Goal: Task Accomplishment & Management: Complete application form

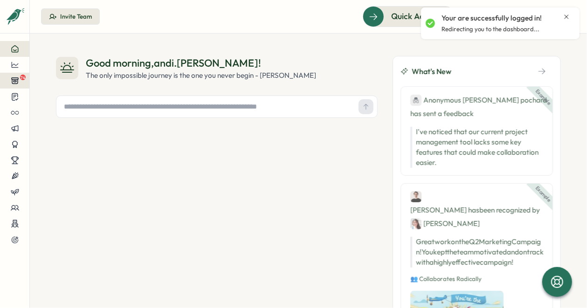
click at [22, 81] on button "74" at bounding box center [14, 81] width 29 height 16
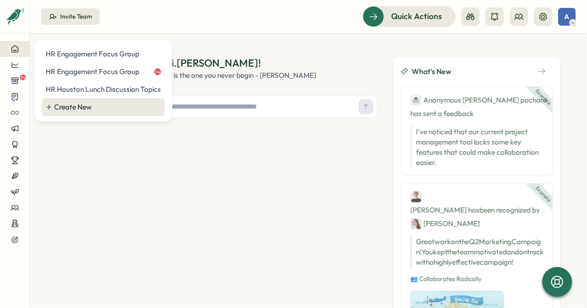
click at [58, 106] on div "Create New" at bounding box center [107, 107] width 107 height 10
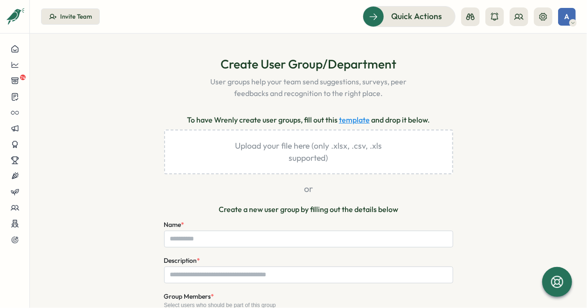
scroll to position [47, 0]
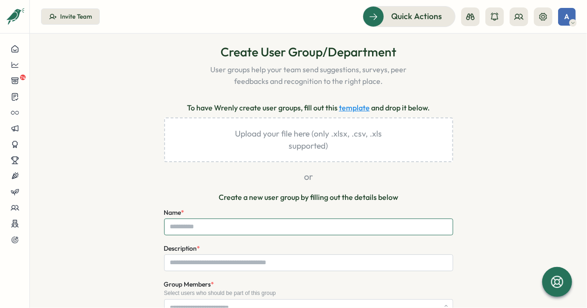
click at [235, 222] on input "Name *" at bounding box center [308, 227] width 289 height 17
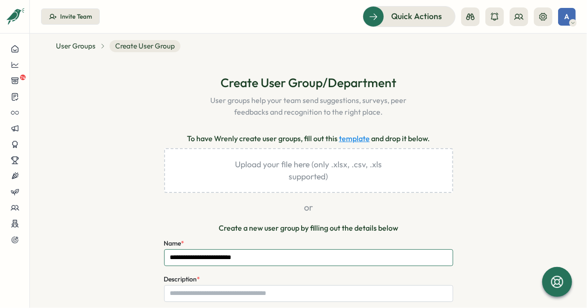
scroll to position [0, 0]
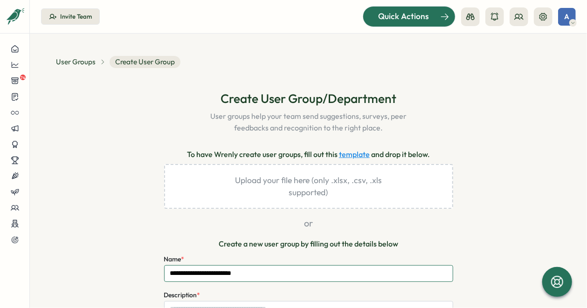
type input "**********"
click at [398, 22] on span "Quick Actions" at bounding box center [403, 16] width 51 height 12
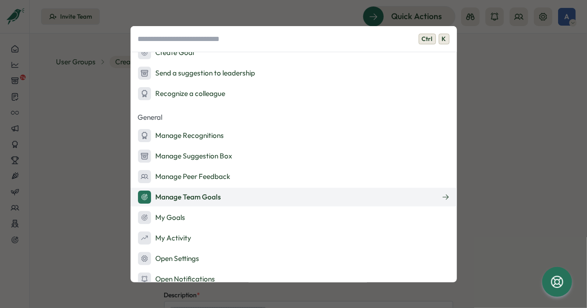
scroll to position [121, 0]
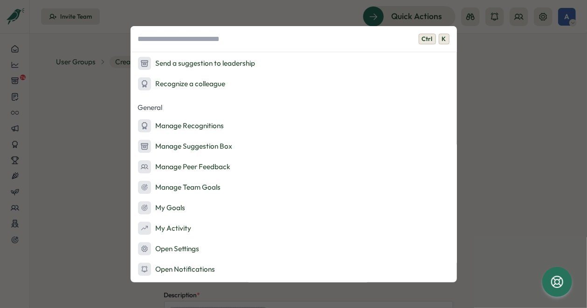
click at [80, 205] on div "Ctrl K Admin Actions Set up Feedback Fridays Create a survey Quick Actions Ask …" at bounding box center [293, 154] width 587 height 308
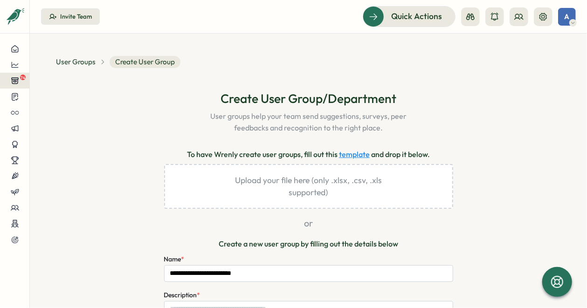
click at [13, 83] on icon at bounding box center [15, 80] width 8 height 8
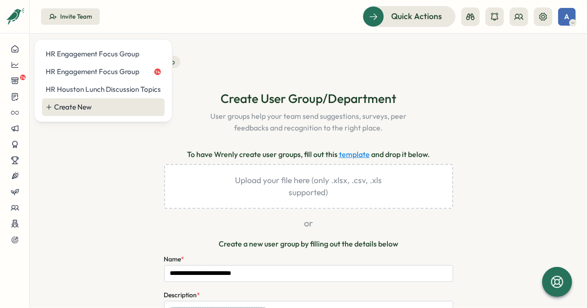
click at [60, 106] on div "Create New" at bounding box center [107, 107] width 107 height 10
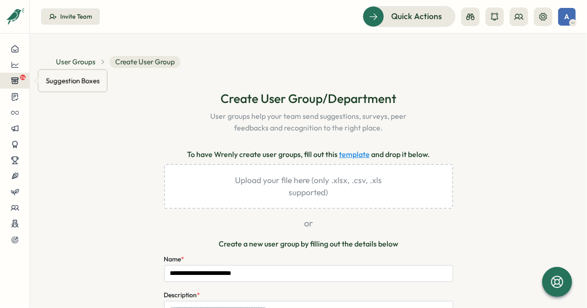
click at [13, 78] on icon at bounding box center [15, 81] width 7 height 6
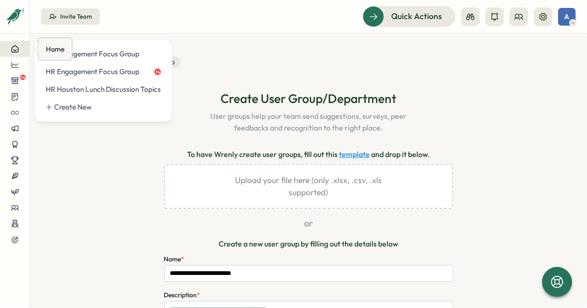
click at [16, 48] on icon at bounding box center [15, 49] width 8 height 8
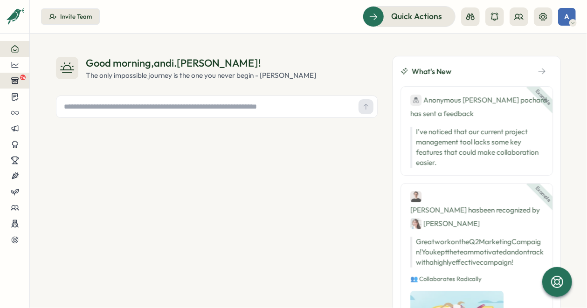
click at [21, 79] on span "74" at bounding box center [23, 78] width 6 height 6
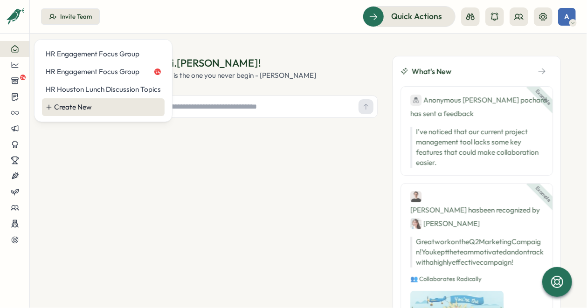
click at [84, 108] on div "Create New" at bounding box center [107, 107] width 107 height 10
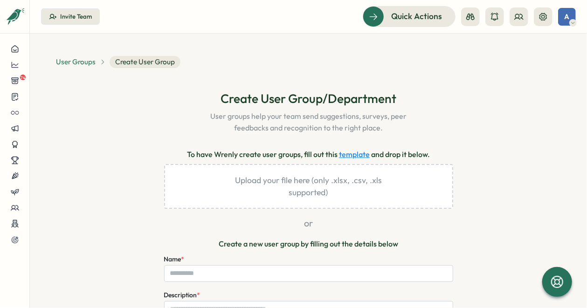
click at [92, 63] on span "User Groups" at bounding box center [76, 62] width 40 height 10
click at [227, 262] on div "Name *" at bounding box center [308, 268] width 289 height 28
click at [227, 269] on input "Name *" at bounding box center [308, 273] width 289 height 17
click at [226, 271] on input "Name *" at bounding box center [308, 273] width 289 height 17
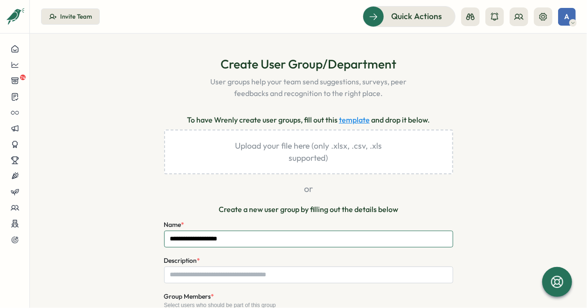
scroll to position [93, 0]
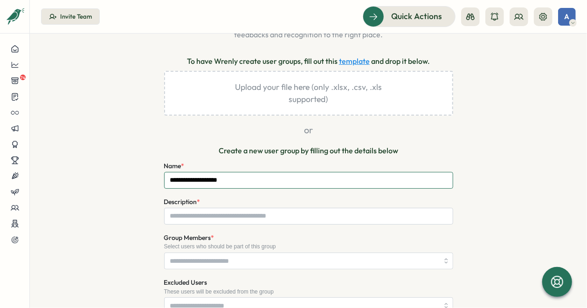
type input "**********"
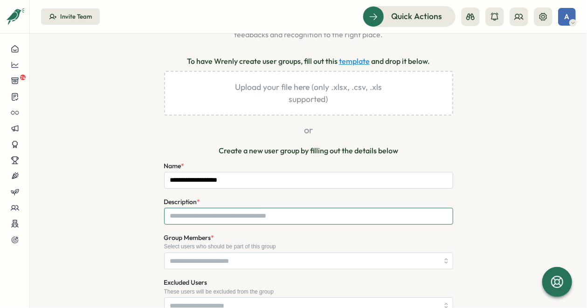
click at [203, 215] on input "Description *" at bounding box center [308, 216] width 289 height 17
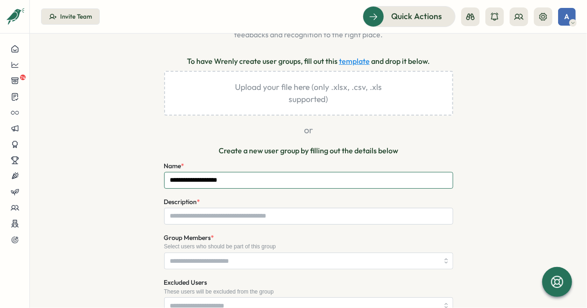
drag, startPoint x: 244, startPoint y: 183, endPoint x: 134, endPoint y: 168, distance: 111.0
click at [134, 168] on div "**********" at bounding box center [308, 250] width 505 height 507
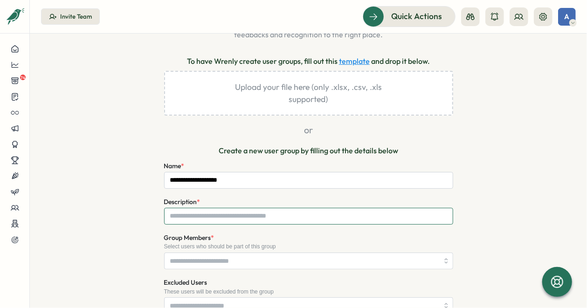
click at [233, 217] on input "Description *" at bounding box center [308, 216] width 289 height 17
paste input "**********"
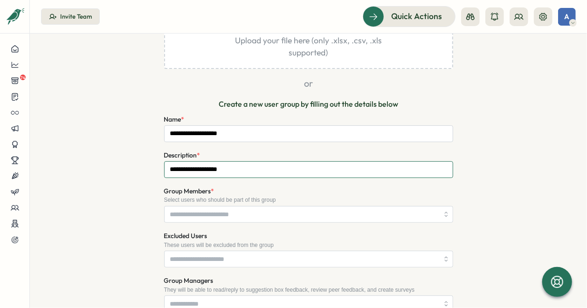
type input "**********"
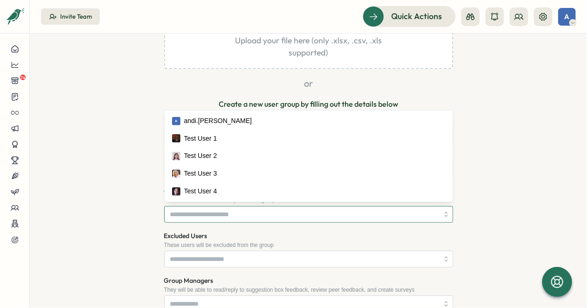
click at [228, 212] on input "Group Members *" at bounding box center [304, 215] width 269 height 16
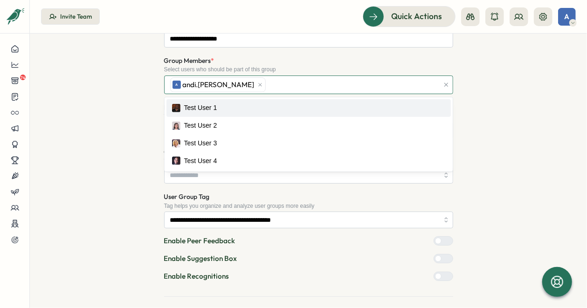
scroll to position [312, 0]
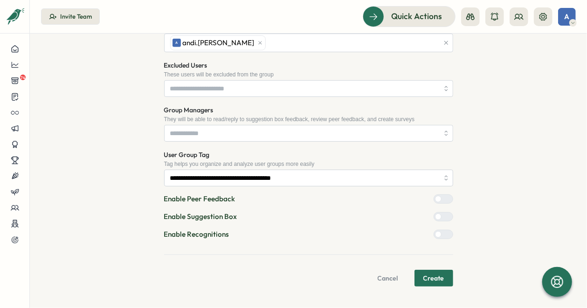
click at [116, 159] on div "**********" at bounding box center [308, 32] width 505 height 509
click at [445, 219] on div at bounding box center [447, 217] width 11 height 8
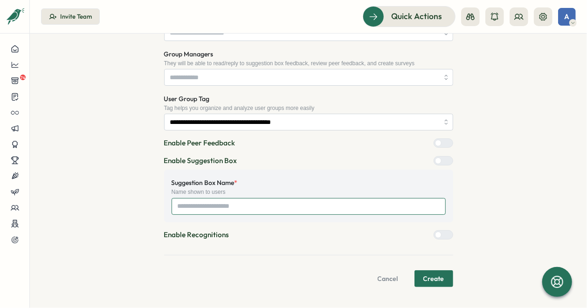
click at [245, 209] on input "Suggestion Box Name *" at bounding box center [309, 206] width 274 height 17
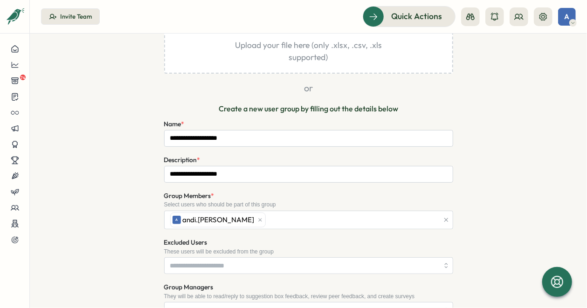
paste input "**********"
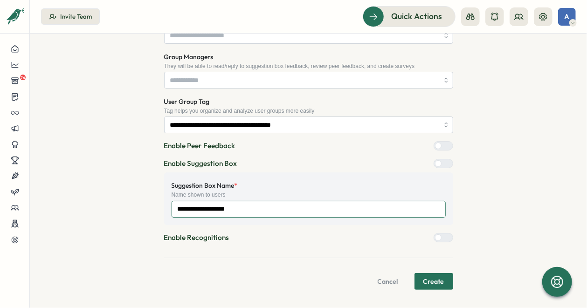
scroll to position [368, 0]
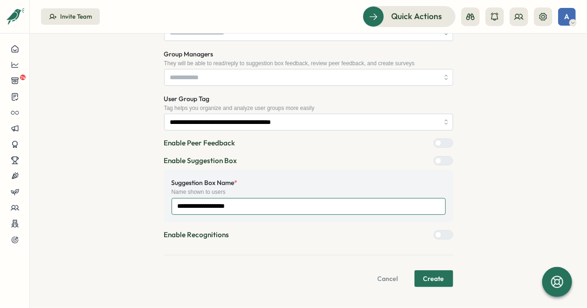
type input "**********"
click at [442, 277] on button "Create" at bounding box center [433, 278] width 39 height 17
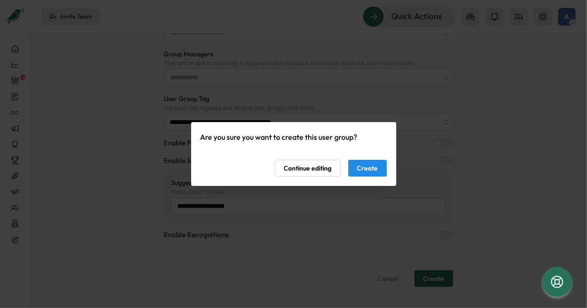
click at [379, 172] on button "Create" at bounding box center [367, 168] width 39 height 17
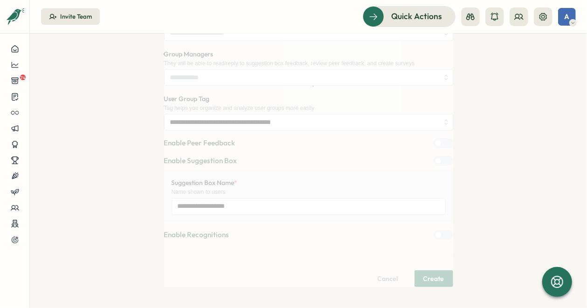
scroll to position [0, 0]
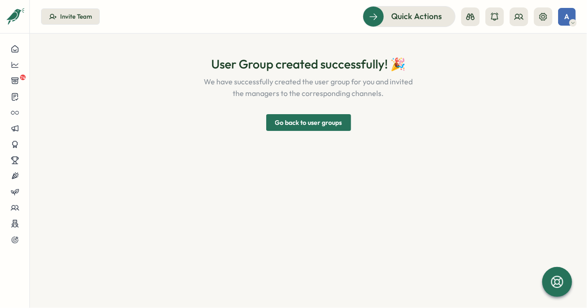
click at [321, 124] on span "Go back to user groups" at bounding box center [308, 123] width 67 height 16
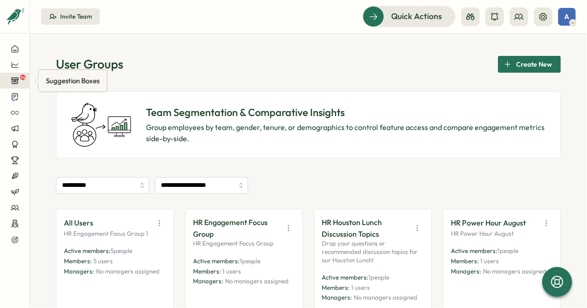
click at [20, 83] on div "74" at bounding box center [14, 80] width 14 height 8
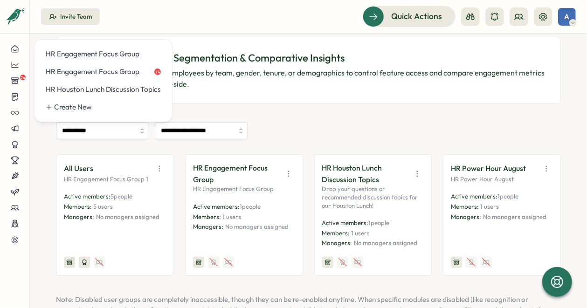
scroll to position [93, 0]
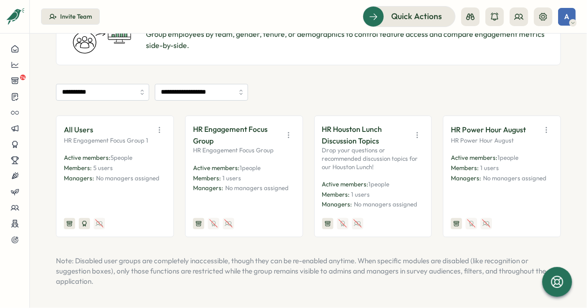
click at [548, 127] on button "button" at bounding box center [546, 130] width 13 height 13
click at [538, 155] on button "View Audience" at bounding box center [521, 150] width 59 height 16
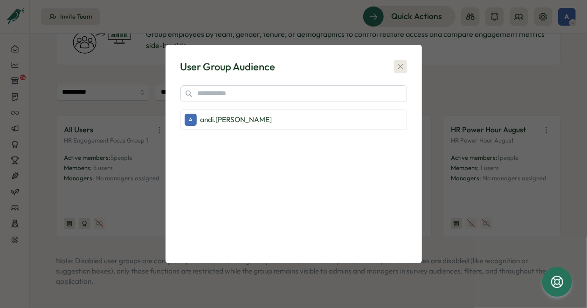
click at [400, 69] on icon "button" at bounding box center [400, 66] width 9 height 9
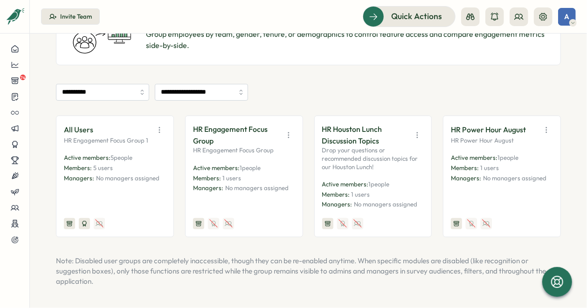
drag, startPoint x: 474, startPoint y: 117, endPoint x: 478, endPoint y: 128, distance: 12.4
click at [474, 117] on div "HR Power Hour August HR Power Hour August Active members: 1 people Members: 1 u…" at bounding box center [502, 177] width 118 height 122
click at [479, 131] on p "HR Power Hour August" at bounding box center [488, 130] width 75 height 12
click at [16, 82] on icon at bounding box center [15, 81] width 7 height 6
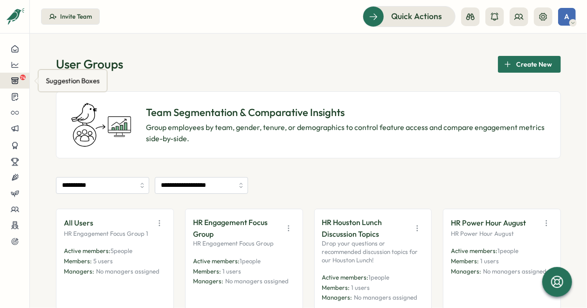
click at [28, 74] on button "74" at bounding box center [14, 81] width 29 height 16
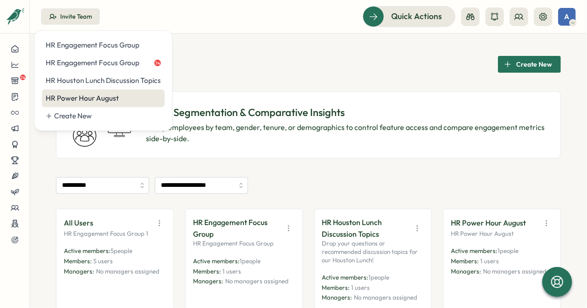
click at [85, 98] on div "HR Power Hour August" at bounding box center [103, 98] width 115 height 10
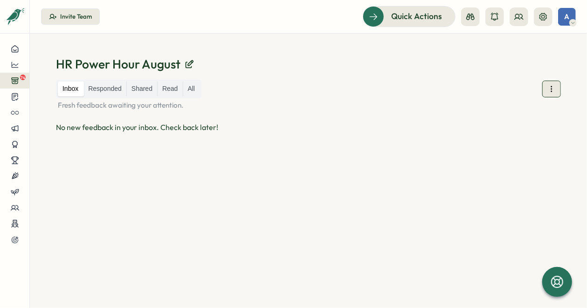
click at [548, 96] on button at bounding box center [551, 89] width 19 height 17
click at [551, 113] on span "Public URL" at bounding box center [552, 118] width 34 height 10
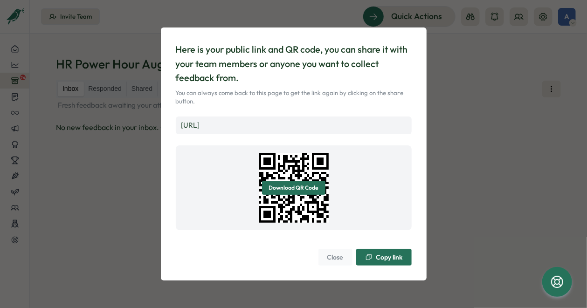
click at [400, 258] on span "Copy link" at bounding box center [389, 257] width 27 height 7
